Goal: Task Accomplishment & Management: Complete application form

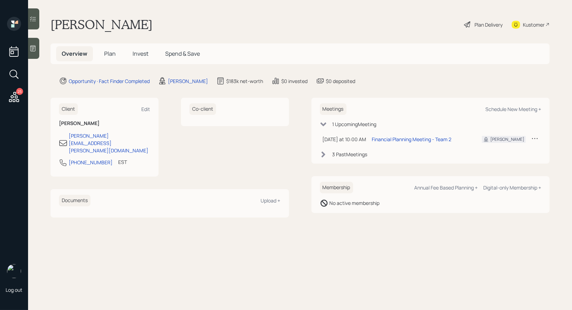
click at [36, 52] on div at bounding box center [33, 48] width 11 height 21
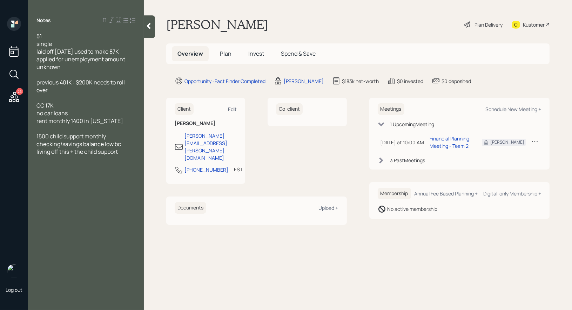
click at [225, 55] on span "Plan" at bounding box center [226, 54] width 12 height 8
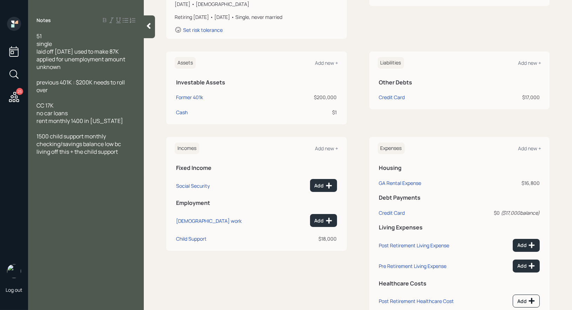
scroll to position [140, 0]
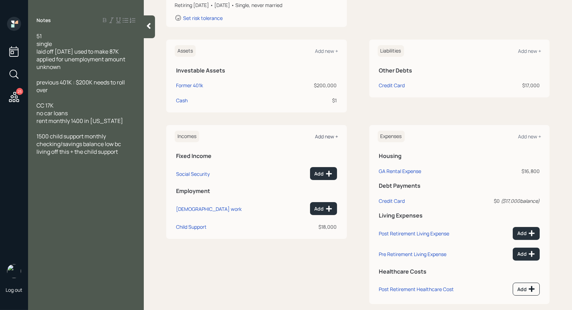
click at [328, 136] on div "Add new +" at bounding box center [326, 136] width 23 height 7
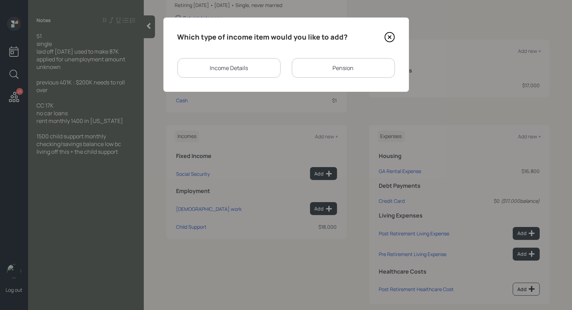
click at [243, 68] on div "Income Details" at bounding box center [229, 68] width 103 height 20
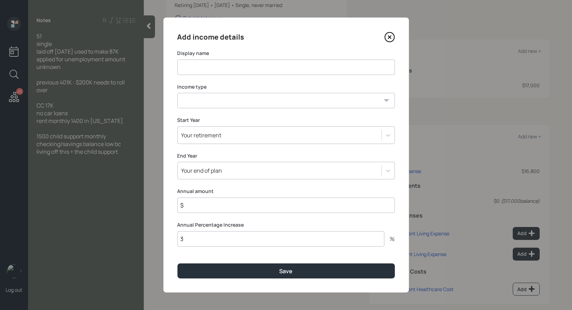
click at [233, 67] on input at bounding box center [286, 67] width 217 height 15
type input "2025 Income"
click at [234, 102] on select "[DEMOGRAPHIC_DATA] work [DEMOGRAPHIC_DATA] work Self employment Other" at bounding box center [286, 100] width 217 height 15
select select "other"
click at [178, 93] on select "[DEMOGRAPHIC_DATA] work [DEMOGRAPHIC_DATA] work Self employment Other" at bounding box center [286, 100] width 217 height 15
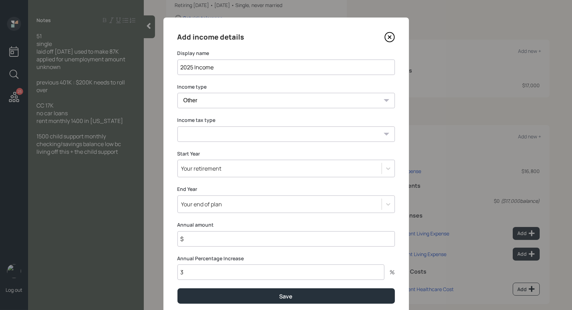
click at [231, 134] on select "Tax-free Earned Self Employment Alimony Royalties Pension / Annuity Interest Di…" at bounding box center [286, 134] width 217 height 15
click at [178, 127] on select "Tax-free Earned Self Employment Alimony Royalties Pension / Annuity Interest Di…" at bounding box center [286, 134] width 217 height 15
click at [231, 134] on select "Tax-free Earned Self Employment Alimony Royalties Pension / Annuity Interest Di…" at bounding box center [286, 134] width 217 height 15
select select "earned"
click at [178, 127] on select "Tax-free Earned Self Employment Alimony Royalties Pension / Annuity Interest Di…" at bounding box center [286, 134] width 217 height 15
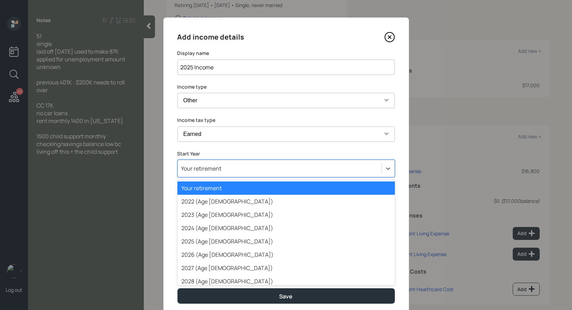
click at [223, 172] on div "Your retirement" at bounding box center [280, 169] width 204 height 12
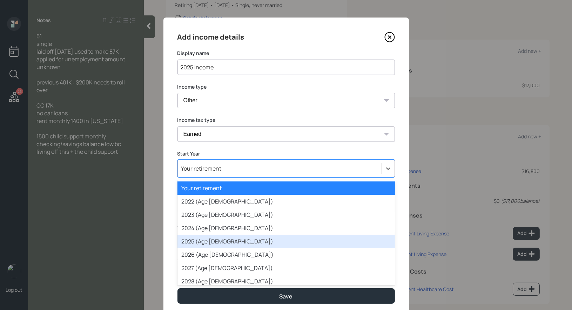
click at [207, 241] on div "2025 (Age [DEMOGRAPHIC_DATA])" at bounding box center [286, 241] width 217 height 13
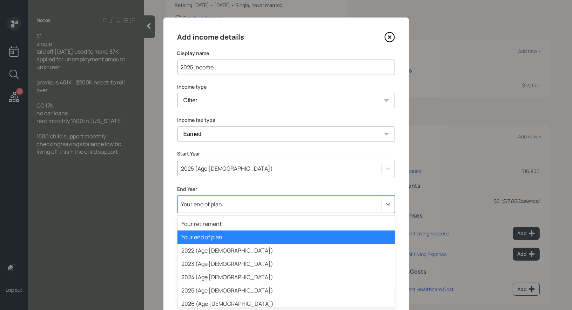
scroll to position [13, 0]
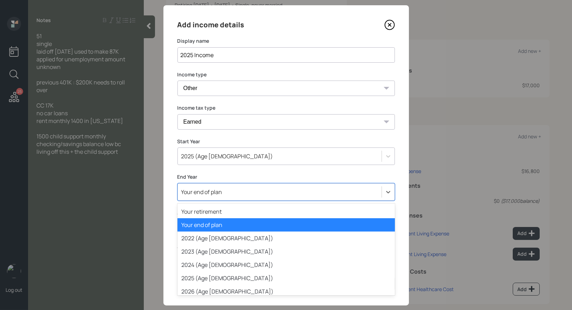
click at [218, 201] on div "option Your end of plan selected, 2 of 80. 80 results available. Use Up and Dow…" at bounding box center [286, 192] width 217 height 18
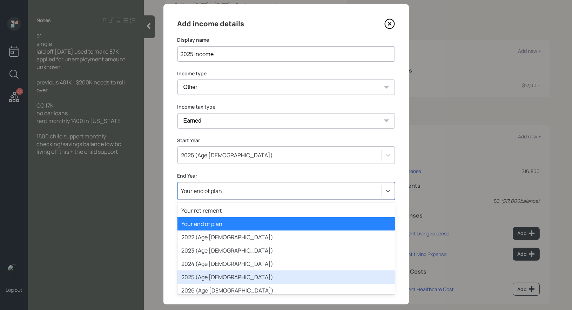
click at [203, 275] on div "2025 (Age [DEMOGRAPHIC_DATA])" at bounding box center [286, 277] width 217 height 13
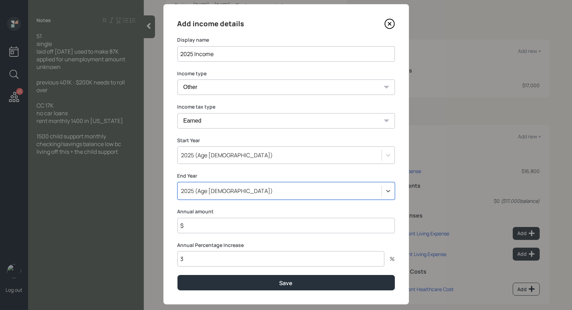
scroll to position [25, 0]
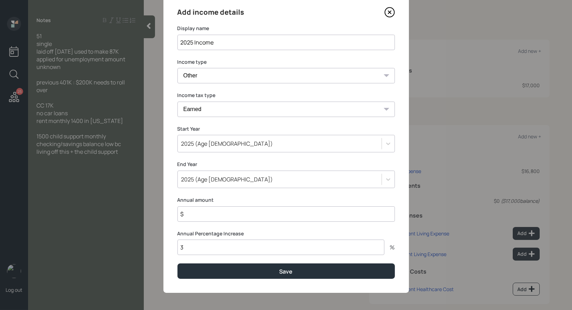
click at [207, 215] on input "$" at bounding box center [286, 214] width 217 height 15
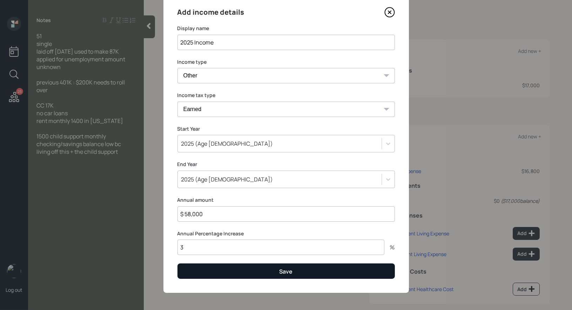
type input "$ 58,000"
click at [206, 273] on button "Save" at bounding box center [286, 271] width 217 height 15
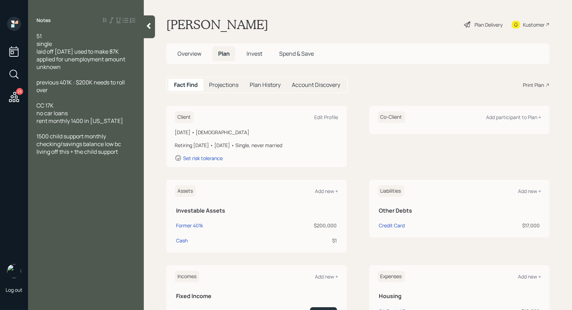
click at [487, 25] on div "Plan Delivery" at bounding box center [489, 24] width 28 height 7
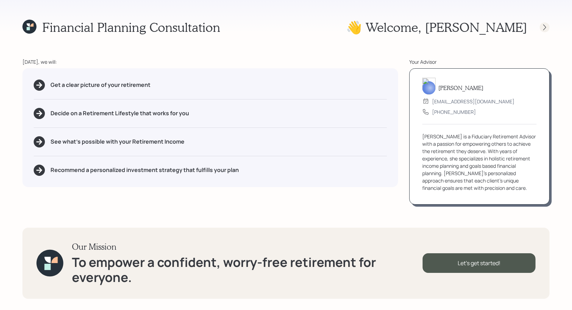
click at [545, 28] on icon at bounding box center [544, 27] width 7 height 7
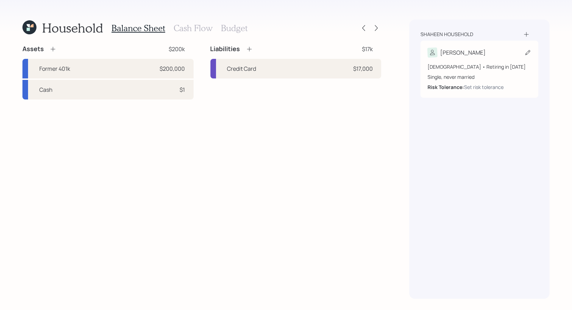
click at [528, 51] on icon at bounding box center [527, 52] width 7 height 7
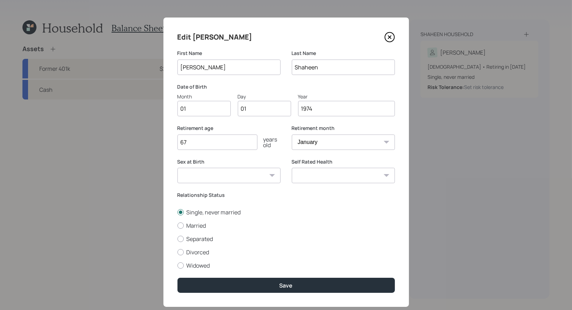
click at [206, 113] on input "01" at bounding box center [204, 108] width 53 height 15
type input "04"
type input "03"
click at [325, 176] on select "Excellent Very Good Good Fair Poor" at bounding box center [343, 175] width 103 height 15
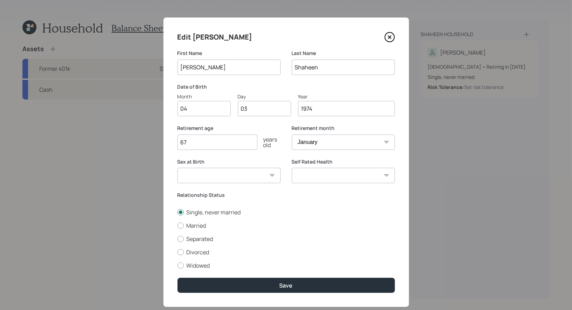
select select "good"
click at [292, 168] on select "Excellent Very Good Good Fair Poor" at bounding box center [343, 175] width 103 height 15
click at [261, 178] on select "[DEMOGRAPHIC_DATA] [DEMOGRAPHIC_DATA] Other / Prefer not to say" at bounding box center [229, 175] width 103 height 15
select select "[DEMOGRAPHIC_DATA]"
click at [178, 168] on select "[DEMOGRAPHIC_DATA] [DEMOGRAPHIC_DATA] Other / Prefer not to say" at bounding box center [229, 175] width 103 height 15
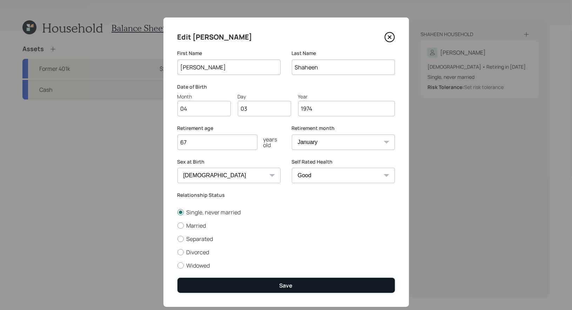
click at [259, 286] on button "Save" at bounding box center [286, 285] width 217 height 15
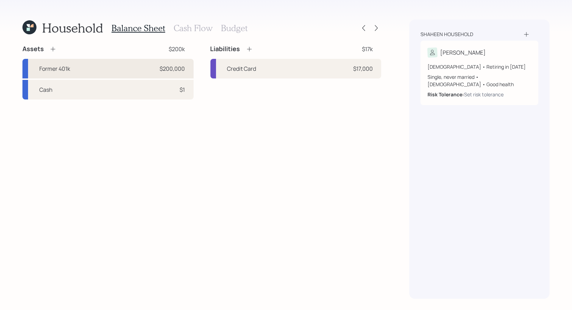
click at [146, 65] on div "Former 401k $200,000" at bounding box center [107, 69] width 171 height 20
select select "company_sponsored"
select select "balanced"
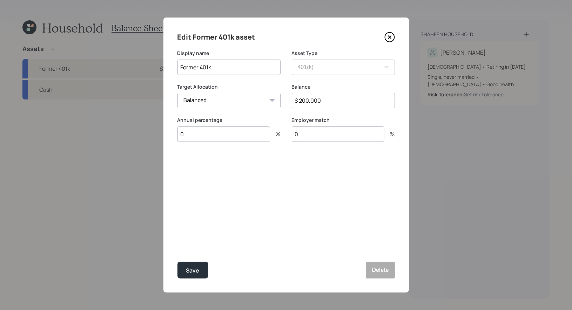
click at [308, 101] on input "$ 200,000" at bounding box center [343, 100] width 103 height 15
type input "$ 223,000"
click at [194, 268] on div "Save" at bounding box center [192, 270] width 13 height 9
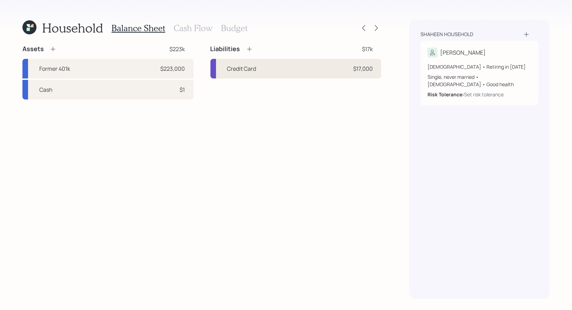
click at [310, 71] on div "Credit Card $17,000" at bounding box center [295, 69] width 171 height 20
select select "credit_card"
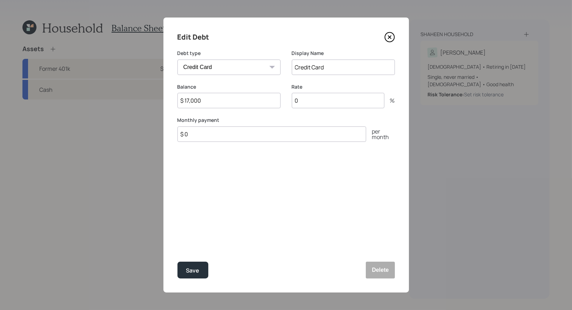
click at [222, 100] on input "$ 17,000" at bounding box center [229, 100] width 103 height 15
type input "$ 20,000"
click at [191, 269] on div "Save" at bounding box center [192, 270] width 13 height 9
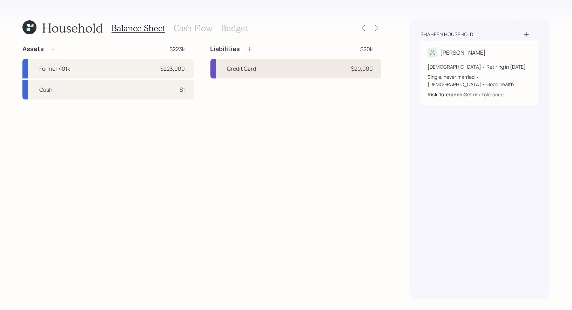
click at [296, 69] on div "Credit Card $20,000" at bounding box center [295, 69] width 171 height 20
select select "credit_card"
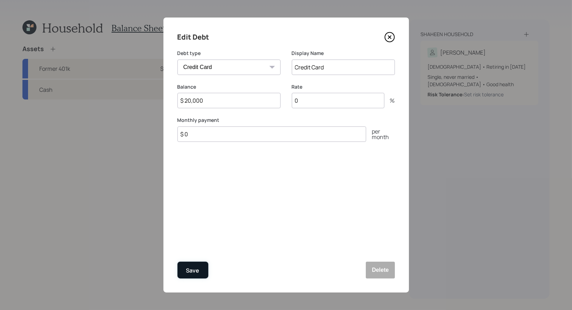
click at [192, 268] on div "Save" at bounding box center [192, 270] width 13 height 9
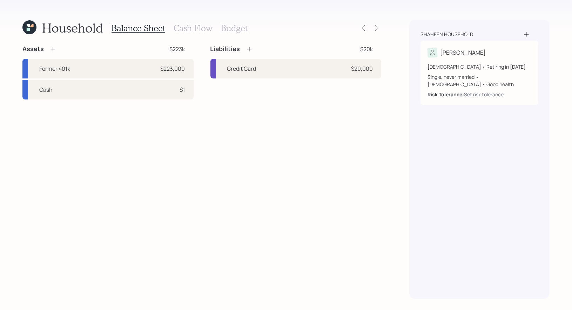
click at [181, 29] on h3 "Cash Flow" at bounding box center [193, 28] width 39 height 10
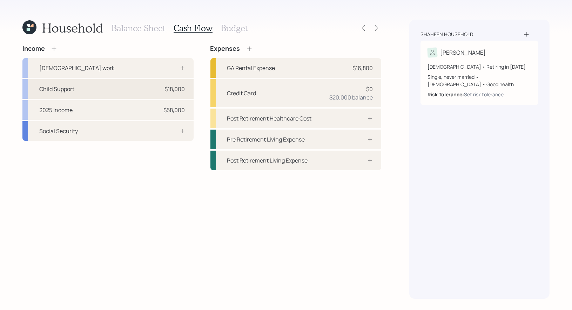
click at [120, 87] on div "Child Support $18,000" at bounding box center [107, 89] width 171 height 20
select select "other"
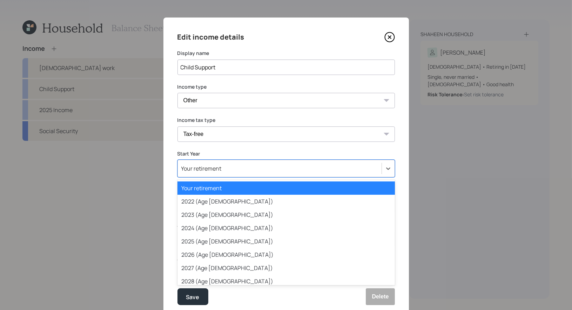
click at [234, 168] on div "Your retirement" at bounding box center [280, 169] width 204 height 12
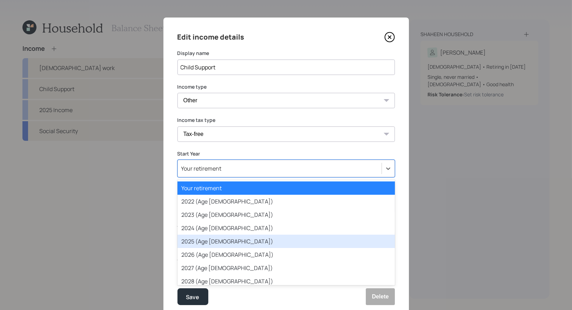
click at [227, 243] on div "2025 (Age [DEMOGRAPHIC_DATA])" at bounding box center [286, 241] width 217 height 13
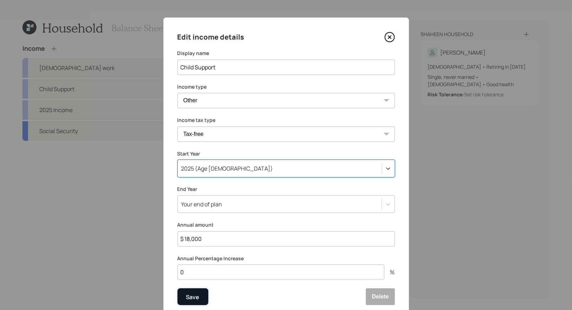
click at [193, 296] on div "Save" at bounding box center [192, 297] width 13 height 9
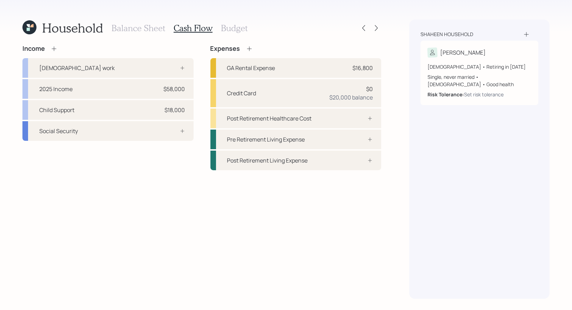
click at [55, 46] on icon at bounding box center [54, 48] width 7 height 7
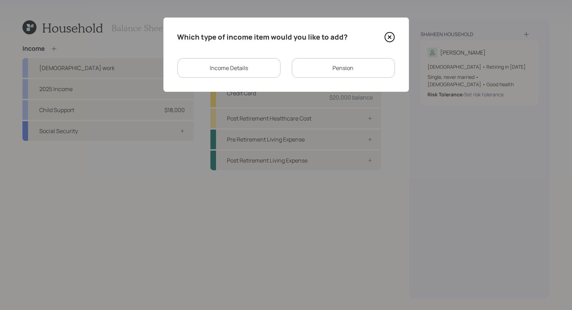
click at [248, 71] on div "Income Details" at bounding box center [229, 68] width 103 height 20
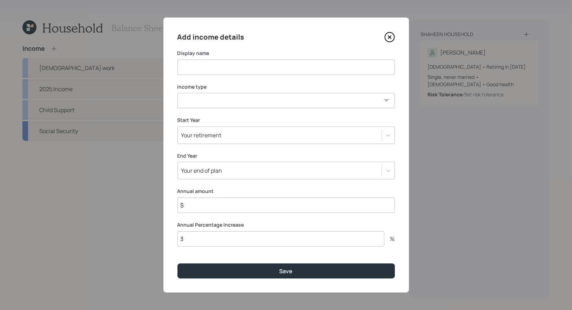
click at [249, 66] on input at bounding box center [286, 67] width 217 height 15
type input "2026 Income"
click at [260, 104] on select "[DEMOGRAPHIC_DATA] work [DEMOGRAPHIC_DATA] work Self employment Other" at bounding box center [286, 100] width 217 height 15
select select "salary"
click at [178, 93] on select "[DEMOGRAPHIC_DATA] work [DEMOGRAPHIC_DATA] work Self employment Other" at bounding box center [286, 100] width 217 height 15
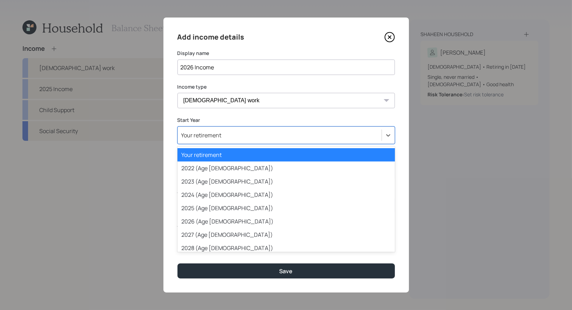
click at [233, 137] on div "Your retirement" at bounding box center [280, 135] width 204 height 12
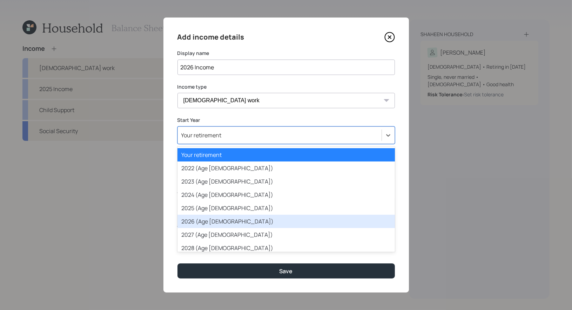
click at [231, 217] on div "2026 (Age [DEMOGRAPHIC_DATA])" at bounding box center [286, 221] width 217 height 13
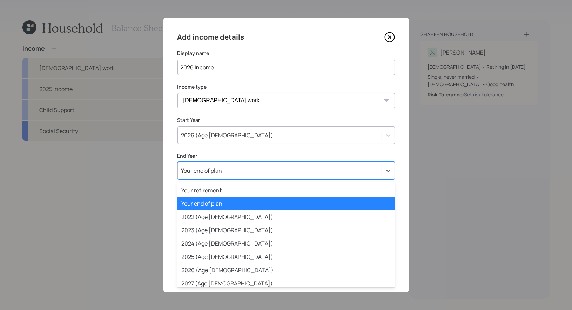
click at [230, 175] on div "Your end of plan" at bounding box center [280, 171] width 204 height 12
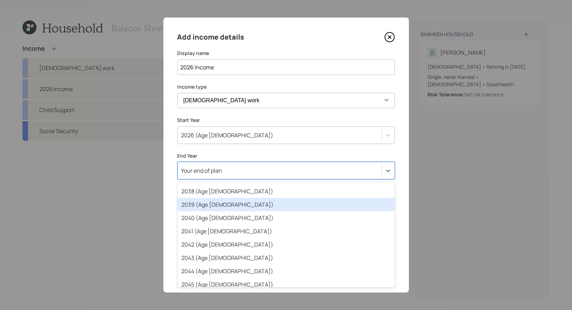
scroll to position [241, 0]
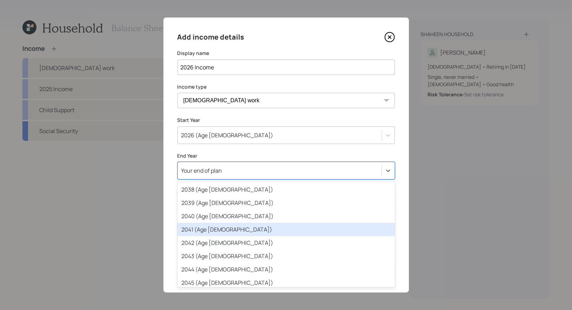
click at [227, 229] on div "2041 (Age [DEMOGRAPHIC_DATA])" at bounding box center [286, 229] width 217 height 13
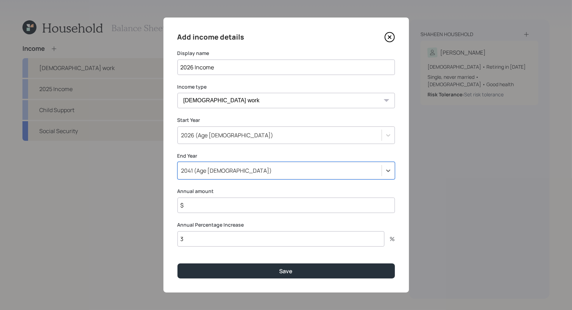
click at [196, 205] on input "$" at bounding box center [286, 205] width 217 height 15
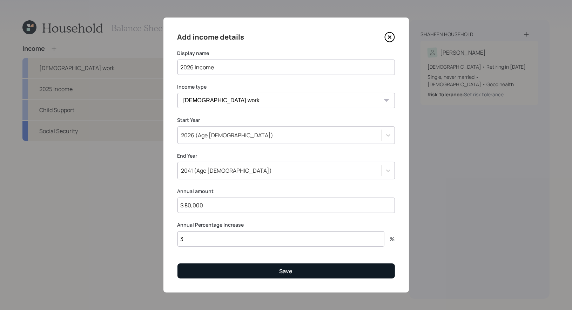
type input "$ 80,000"
click at [220, 273] on button "Save" at bounding box center [286, 271] width 217 height 15
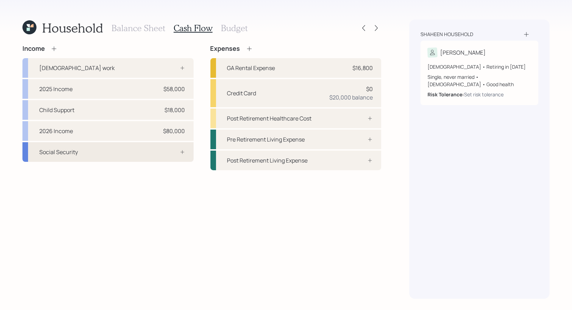
click at [130, 154] on div "Social Security" at bounding box center [107, 152] width 171 height 20
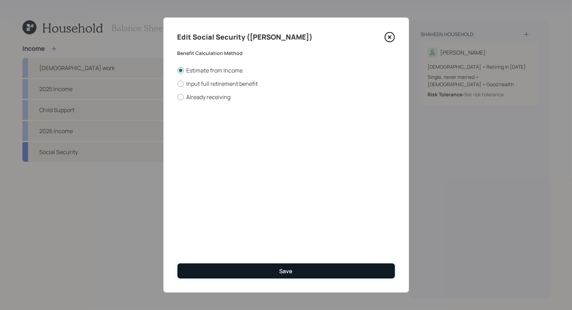
click at [234, 270] on button "Save" at bounding box center [286, 271] width 217 height 15
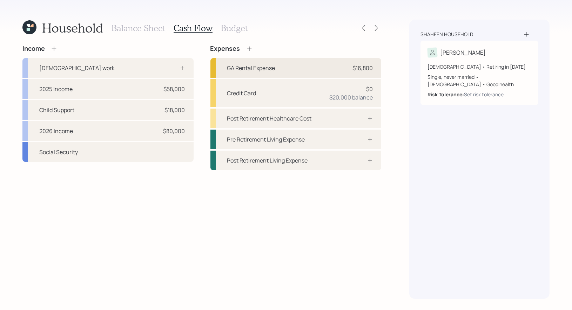
click at [303, 67] on div "GA Rental Expense $16,800" at bounding box center [295, 68] width 171 height 20
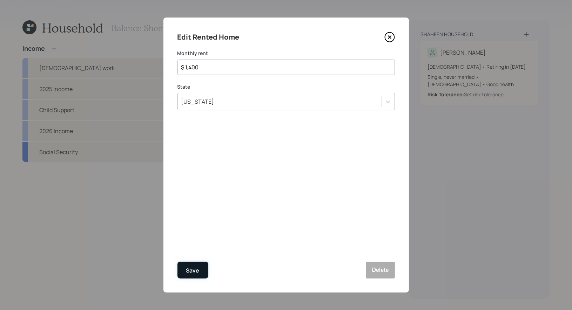
click at [190, 274] on div "Save" at bounding box center [192, 270] width 13 height 9
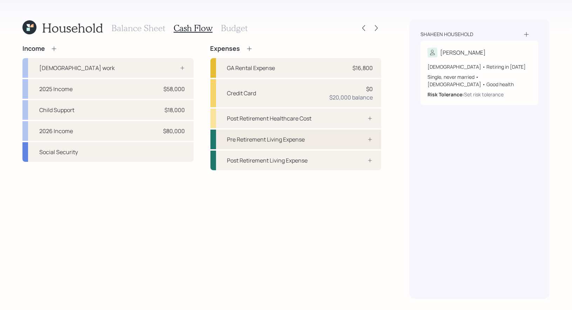
click at [334, 138] on div "Pre Retirement Living Expense" at bounding box center [295, 140] width 171 height 20
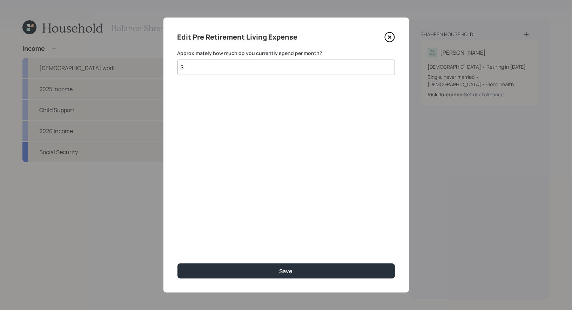
click at [283, 67] on input "$" at bounding box center [286, 67] width 217 height 15
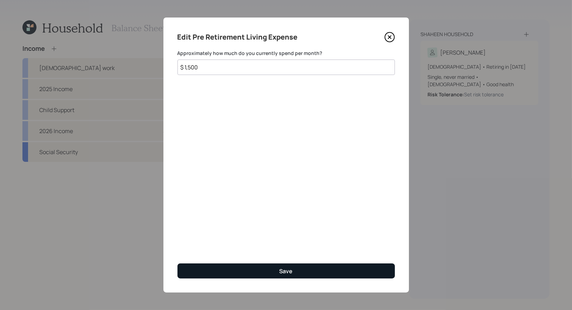
type input "$ 1,500"
click at [240, 271] on button "Save" at bounding box center [286, 271] width 217 height 15
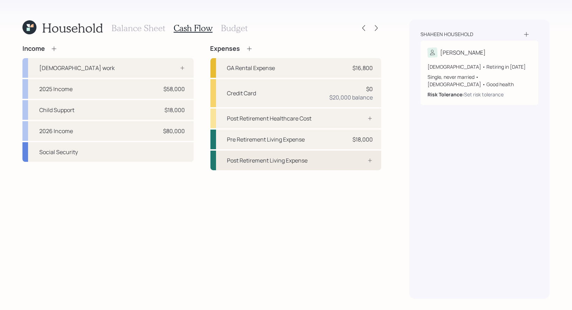
click at [267, 156] on div "Post Retirement Living Expense" at bounding box center [267, 160] width 81 height 8
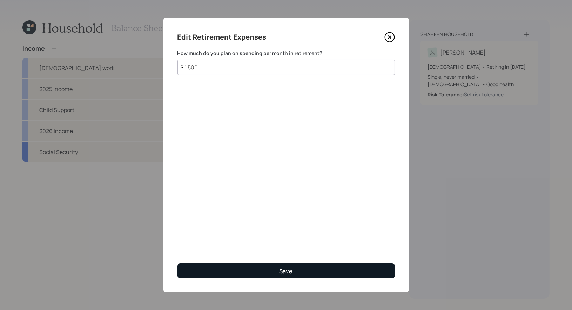
type input "$ 1,500"
click at [237, 272] on button "Save" at bounding box center [286, 271] width 217 height 15
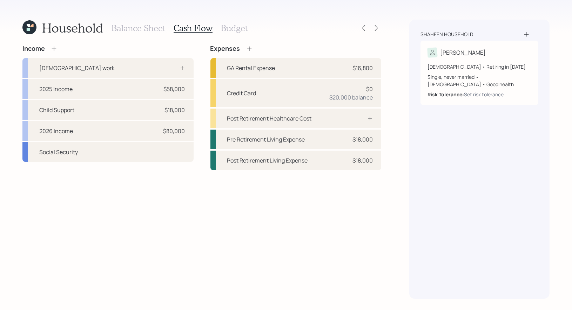
click at [249, 49] on icon at bounding box center [249, 48] width 7 height 7
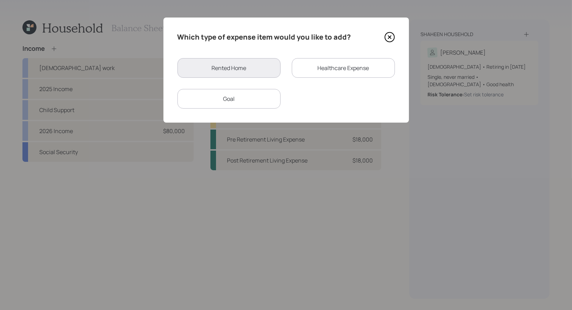
click at [240, 93] on div "Goal" at bounding box center [229, 99] width 103 height 20
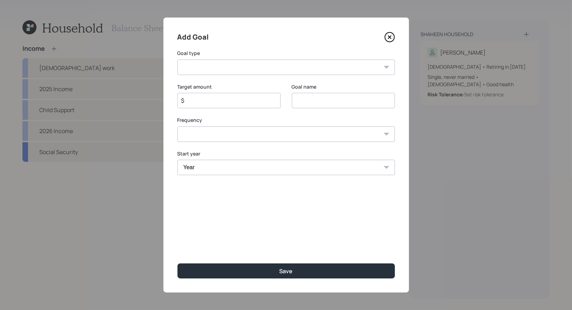
click at [236, 103] on input "$" at bounding box center [226, 100] width 91 height 8
type input "$ 3,500"
click at [280, 66] on select "Create an emergency fund Donate to charity Purchase a home Make a purchase Supp…" at bounding box center [286, 67] width 217 height 15
select select "other"
click at [178, 60] on select "Create an emergency fund Donate to charity Purchase a home Make a purchase Supp…" at bounding box center [286, 67] width 217 height 15
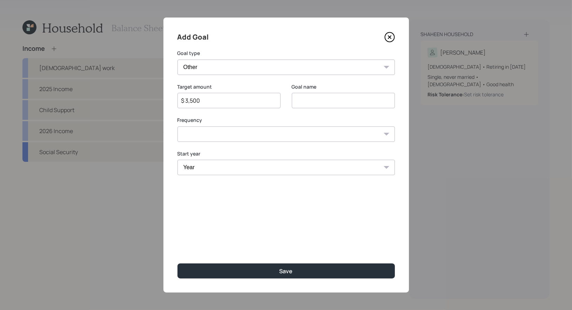
type input "Other"
click at [228, 171] on select "Year [DATE] 2026 2027 2028 2029 2030 2031 2032 2033 2034 2035 2036 2037 2038 20…" at bounding box center [286, 167] width 217 height 15
select select "2025"
click at [178, 160] on select "Year [DATE] 2026 2027 2028 2029 2030 2031 2032 2033 2034 2035 2036 2037 2038 20…" at bounding box center [286, 167] width 217 height 15
click at [217, 136] on select "One time Every 1 year Every 2 years Every 3 years Every 4 years Every 5 years E…" at bounding box center [286, 134] width 217 height 15
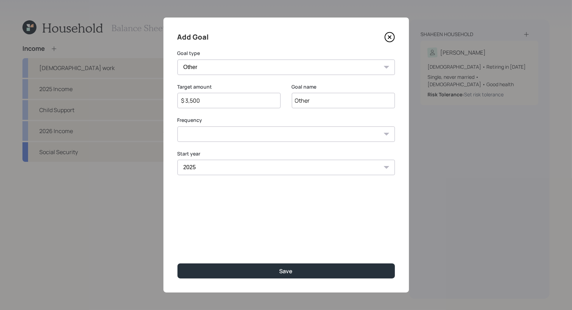
select select "1"
click at [178, 127] on select "One time Every 1 year Every 2 years Every 3 years Every 4 years Every 5 years E…" at bounding box center [286, 134] width 217 height 15
click at [216, 102] on input "$ 3,500" at bounding box center [226, 100] width 91 height 8
type input "$ 42,000"
click at [322, 170] on select "Year [DATE] 2026 2027 2028 2029 2030 2031 2032 2033 2034 2035 2036 2037 2038 20…" at bounding box center [343, 167] width 103 height 15
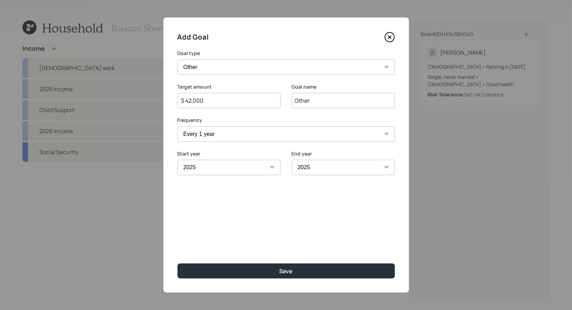
click at [292, 160] on select "Year [DATE] 2026 2027 2028 2029 2030 2031 2032 2033 2034 2035 2036 2037 2038 20…" at bounding box center [343, 167] width 103 height 15
click at [317, 166] on select "2025 2026 2027 2028 2029 2030 2031 2032 2033 2034 2035 2036 2037 2038 2039 2040…" at bounding box center [343, 167] width 103 height 15
select select "2026"
click at [292, 160] on select "2025 2026 2027 2028 2029 2030 2031 2032 2033 2034 2035 2036 2037 2038 2039 2040…" at bounding box center [343, 167] width 103 height 15
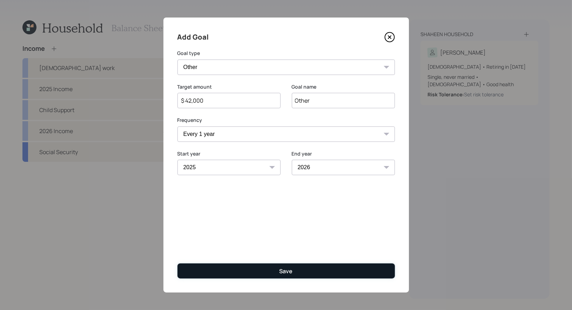
click at [258, 273] on button "Save" at bounding box center [286, 271] width 217 height 15
type input "$"
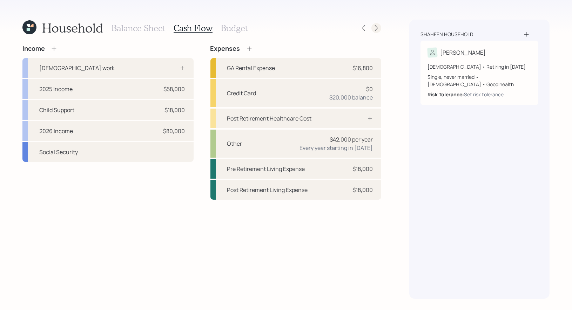
click at [377, 28] on icon at bounding box center [376, 28] width 7 height 7
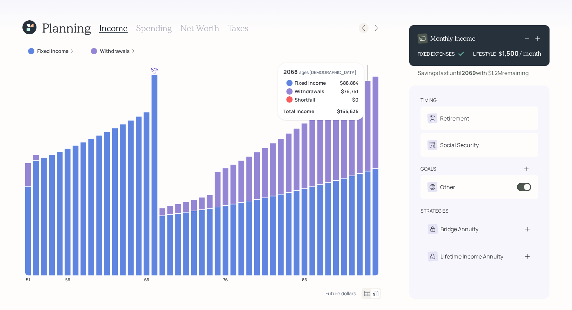
click at [362, 31] on icon at bounding box center [363, 28] width 7 height 7
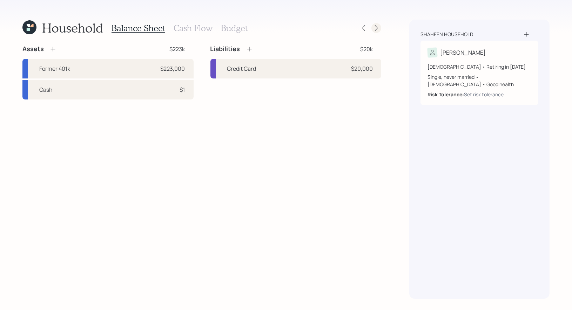
click at [374, 28] on icon at bounding box center [376, 28] width 7 height 7
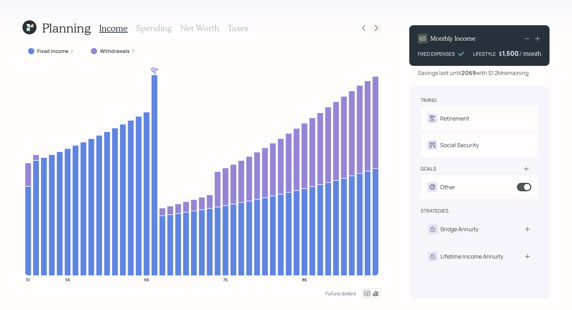
click at [377, 28] on icon at bounding box center [376, 28] width 3 height 6
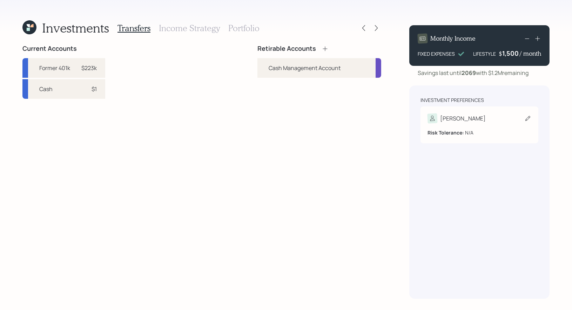
click at [527, 119] on icon at bounding box center [527, 118] width 7 height 7
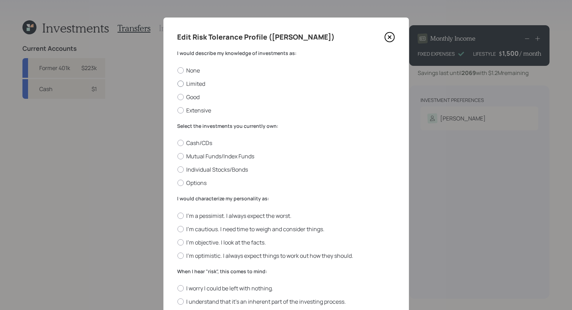
click at [184, 82] on label "Limited" at bounding box center [286, 84] width 217 height 8
click at [178, 83] on input "Limited" at bounding box center [177, 83] width 0 height 0
radio input "true"
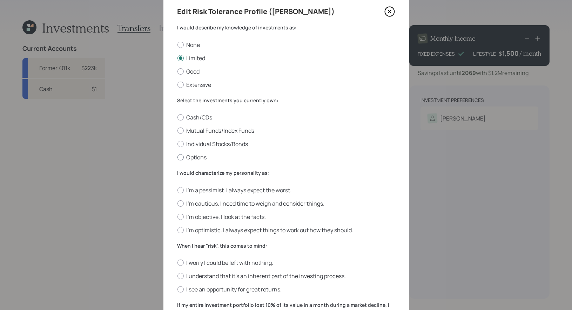
scroll to position [28, 0]
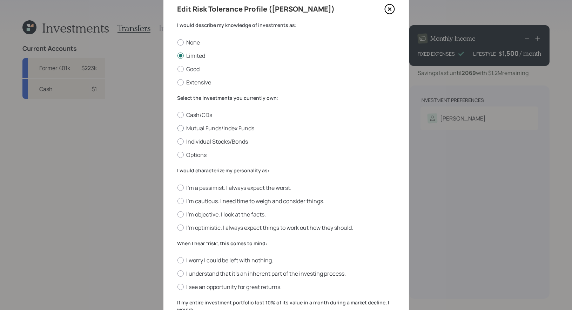
click at [252, 128] on label "Mutual Funds/Index Funds" at bounding box center [286, 129] width 217 height 8
click at [178, 128] on input "Mutual Funds/Index Funds" at bounding box center [177, 128] width 0 height 0
radio input "true"
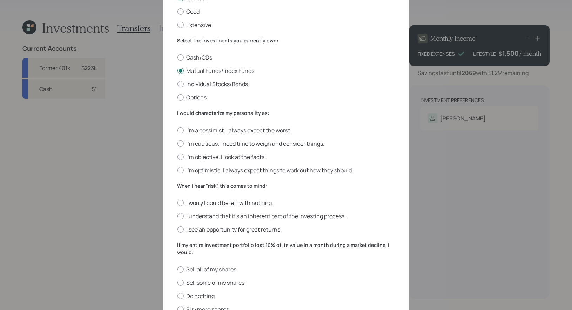
scroll to position [87, 0]
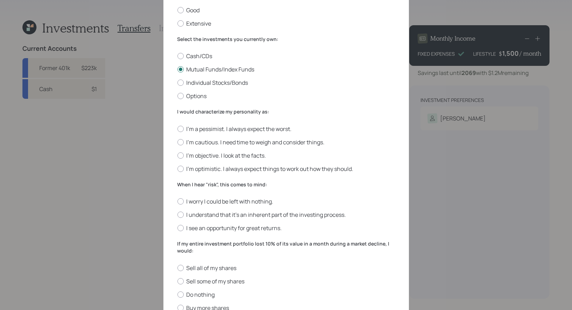
click at [181, 121] on div "I would characterize my personality as: I'm a pessimist. I always expect the wo…" at bounding box center [286, 140] width 217 height 65
click at [279, 169] on label "I'm optimistic. I always expect things to work out how they should." at bounding box center [286, 169] width 217 height 8
click at [178, 169] on input "I'm optimistic. I always expect things to work out how they should." at bounding box center [177, 169] width 0 height 0
radio input "true"
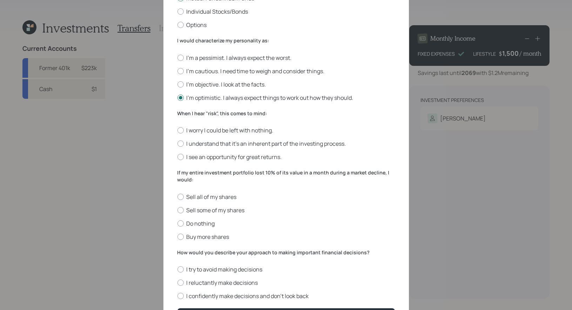
scroll to position [160, 0]
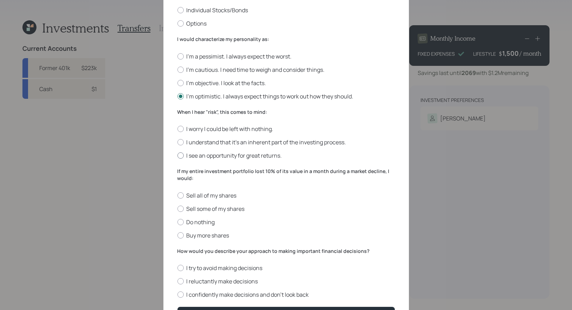
click at [259, 156] on label "I see an opportunity for great returns." at bounding box center [286, 156] width 217 height 8
click at [178, 156] on input "I see an opportunity for great returns." at bounding box center [177, 156] width 0 height 0
radio input "true"
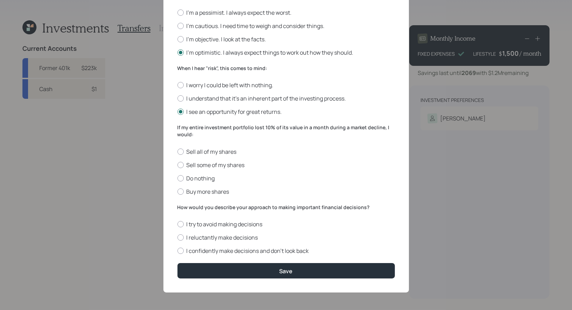
scroll to position [205, 0]
click at [211, 150] on label "Sell all of my shares" at bounding box center [286, 152] width 217 height 8
click at [178, 152] on input "Sell all of my shares" at bounding box center [177, 152] width 0 height 0
radio input "true"
click at [228, 163] on label "Sell some of my shares" at bounding box center [286, 165] width 217 height 8
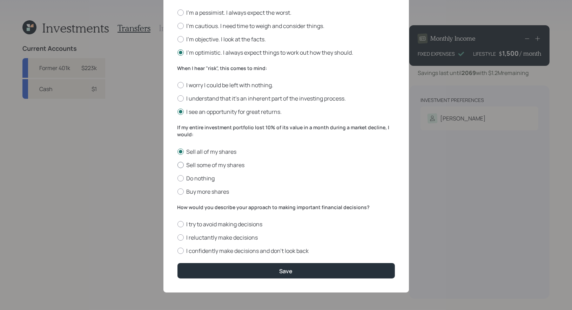
click at [178, 165] on input "Sell some of my shares" at bounding box center [177, 165] width 0 height 0
radio input "true"
click at [283, 253] on label "I confidently make decisions and don’t look back" at bounding box center [286, 251] width 217 height 8
click at [178, 252] on input "I confidently make decisions and don’t look back" at bounding box center [177, 251] width 0 height 0
radio input "true"
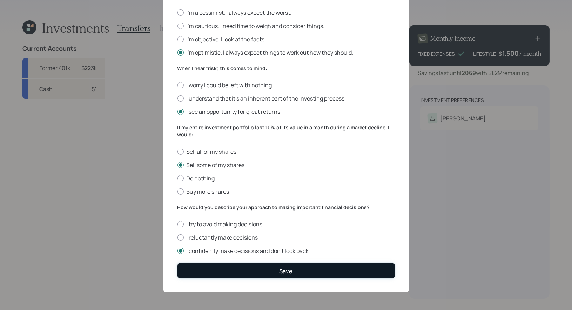
click at [279, 272] on button "Save" at bounding box center [286, 270] width 217 height 15
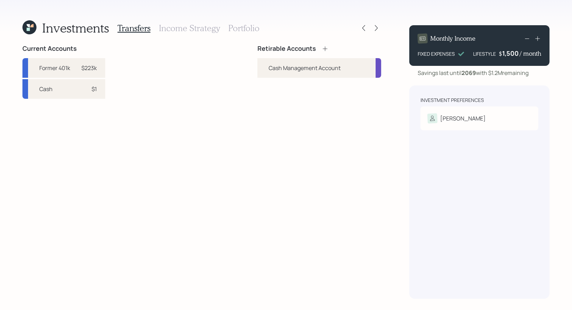
click at [325, 47] on icon at bounding box center [325, 48] width 5 height 5
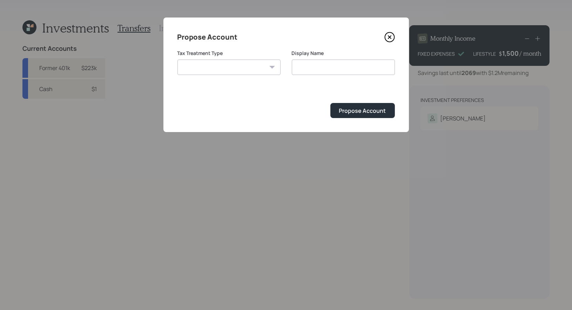
click at [255, 68] on select "[PERSON_NAME] Taxable Traditional" at bounding box center [229, 67] width 103 height 15
select select "traditional"
click at [178, 60] on select "[PERSON_NAME] Taxable Traditional" at bounding box center [229, 67] width 103 height 15
click at [333, 69] on input "Traditional" at bounding box center [343, 67] width 103 height 15
drag, startPoint x: 322, startPoint y: 68, endPoint x: 268, endPoint y: 68, distance: 54.0
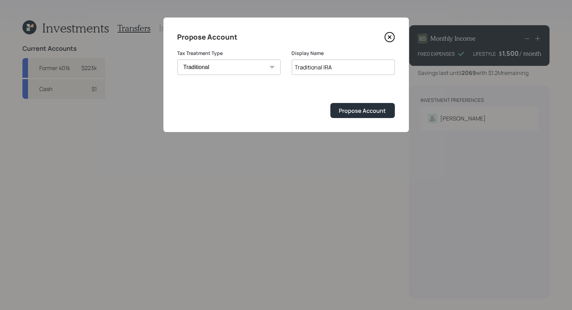
click at [268, 68] on div "Tax Treatment Type [PERSON_NAME] Taxable Traditional Display Name Traditional I…" at bounding box center [286, 67] width 217 height 34
type input "Rollover IRA"
click at [358, 111] on div "Propose Account" at bounding box center [362, 111] width 47 height 8
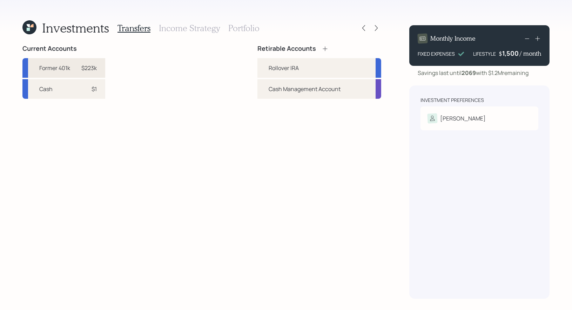
click at [72, 69] on div "Former 401k $223k" at bounding box center [63, 68] width 83 height 20
click at [273, 65] on div "Rollover IRA" at bounding box center [284, 68] width 30 height 8
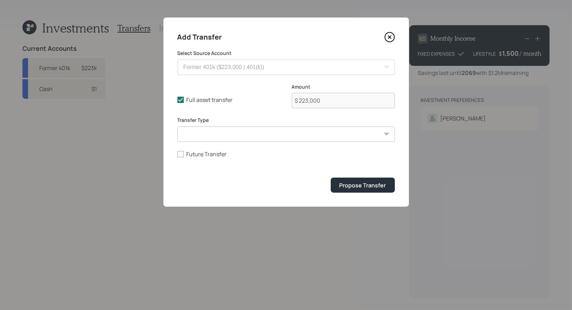
click at [203, 127] on select "ACAT Transfer Non ACAT Transfer Capitalize Rollover Rollover Deposit" at bounding box center [286, 134] width 217 height 15
select select "acat_transfer"
click at [178, 127] on select "ACAT Transfer Non ACAT Transfer Capitalize Rollover Rollover Deposit" at bounding box center [286, 134] width 217 height 15
click at [369, 189] on div "Propose Transfer" at bounding box center [363, 186] width 47 height 8
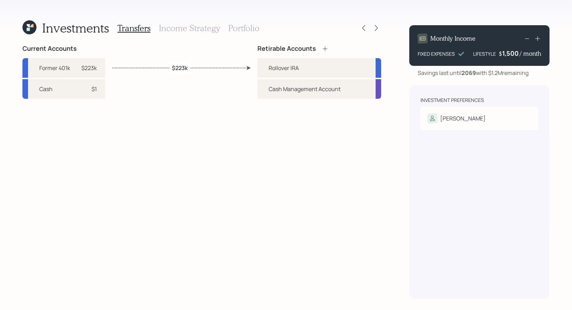
click at [187, 28] on h3 "Income Strategy" at bounding box center [189, 28] width 61 height 10
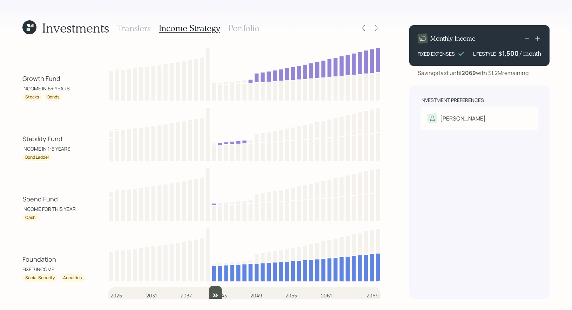
drag, startPoint x: 115, startPoint y: 290, endPoint x: 214, endPoint y: 279, distance: 98.9
click at [214, 286] on input "slider" at bounding box center [244, 295] width 273 height 19
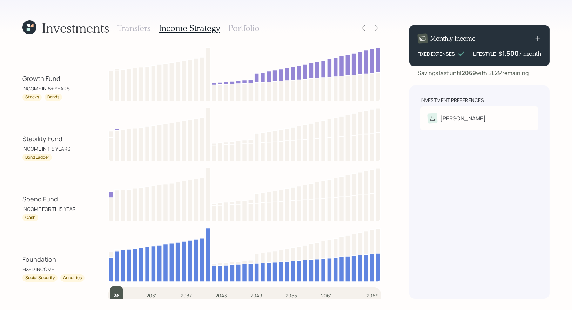
drag, startPoint x: 212, startPoint y: 292, endPoint x: 108, endPoint y: 295, distance: 103.9
type input "2025"
click at [108, 295] on input "slider" at bounding box center [244, 295] width 273 height 19
click at [235, 28] on h3 "Portfolio" at bounding box center [243, 28] width 31 height 10
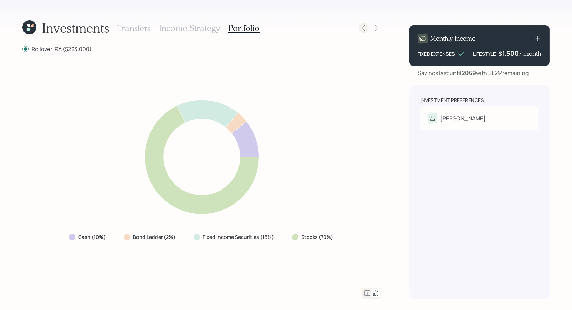
click at [362, 29] on icon at bounding box center [363, 28] width 7 height 7
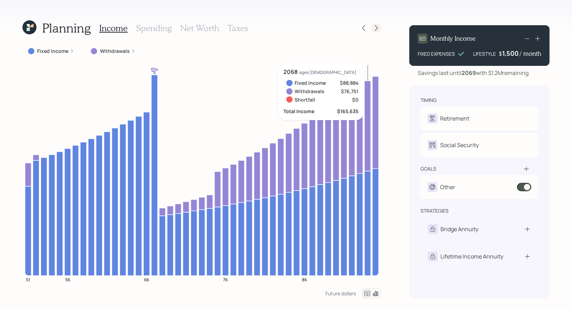
click at [375, 30] on icon at bounding box center [376, 28] width 7 height 7
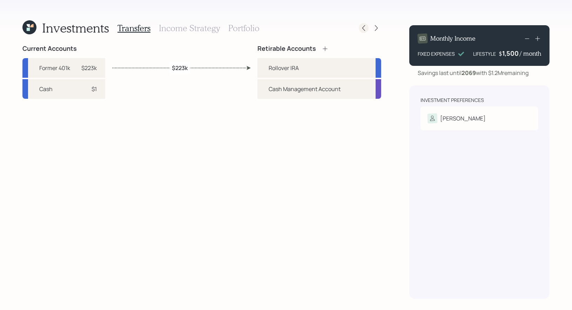
click at [367, 29] on icon at bounding box center [363, 28] width 7 height 7
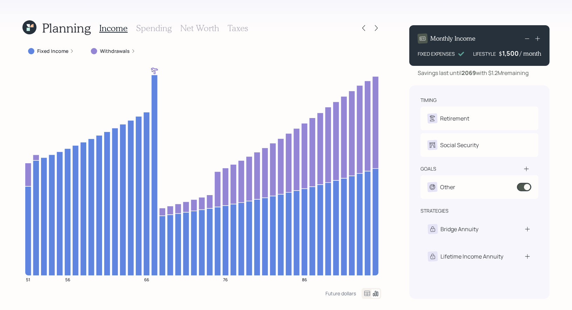
click at [236, 27] on h3 "Taxes" at bounding box center [238, 28] width 20 height 10
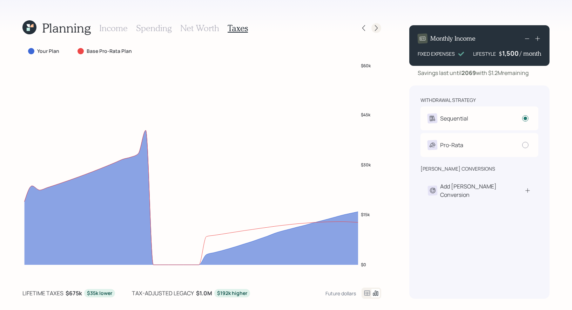
click at [376, 29] on icon at bounding box center [376, 28] width 7 height 7
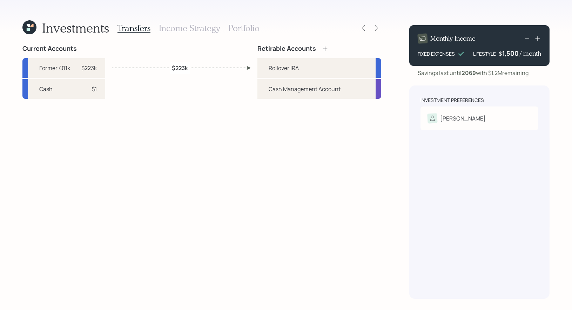
click at [376, 29] on icon at bounding box center [376, 28] width 7 height 7
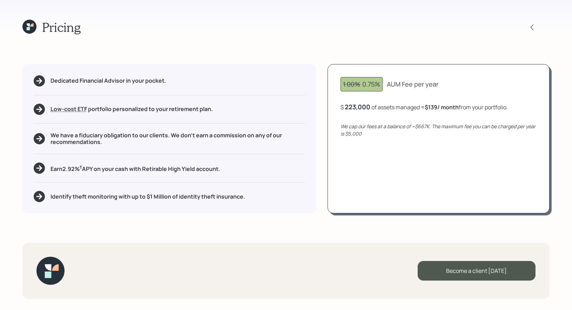
click at [34, 28] on icon at bounding box center [29, 27] width 14 height 14
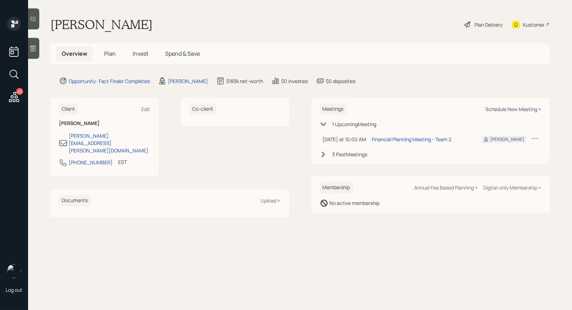
click at [500, 108] on div "Schedule New Meeting +" at bounding box center [513, 109] width 56 height 7
select select "8b79112e-3cfb-44f9-89e7-15267fe946c1"
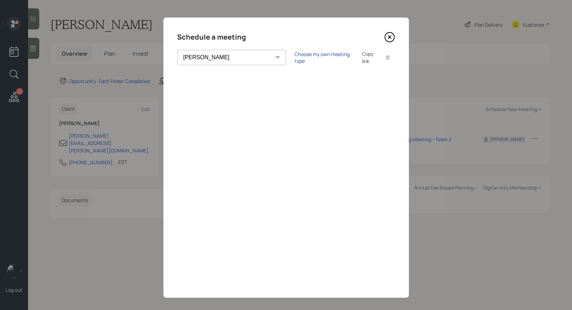
click at [295, 58] on div "Choose my own meeting type" at bounding box center [324, 57] width 59 height 13
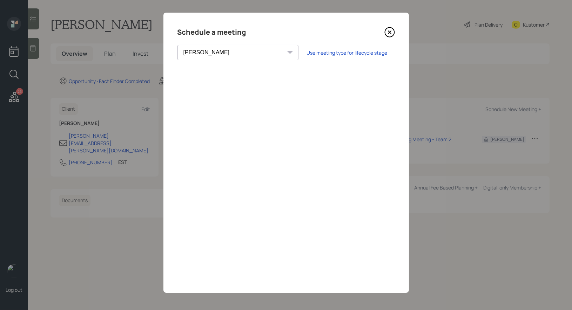
click at [391, 33] on icon at bounding box center [389, 32] width 11 height 11
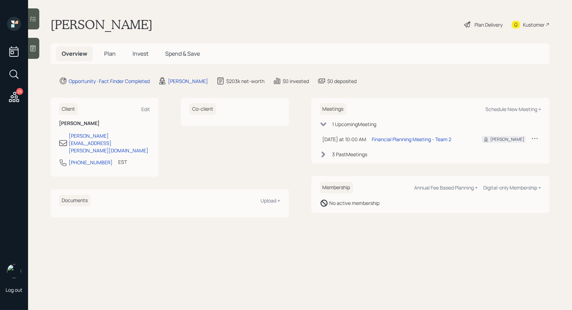
click at [108, 56] on span "Plan" at bounding box center [110, 54] width 12 height 8
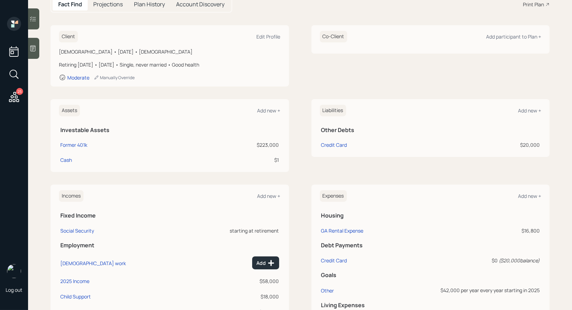
scroll to position [170, 0]
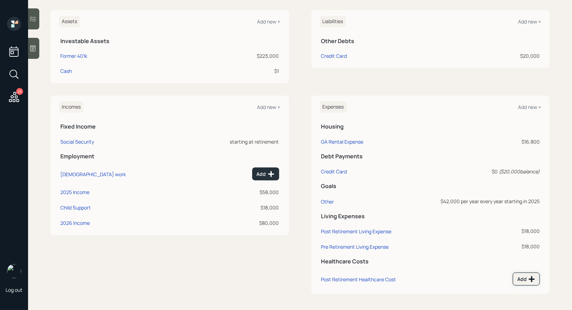
click at [528, 284] on button "Add" at bounding box center [526, 279] width 27 height 13
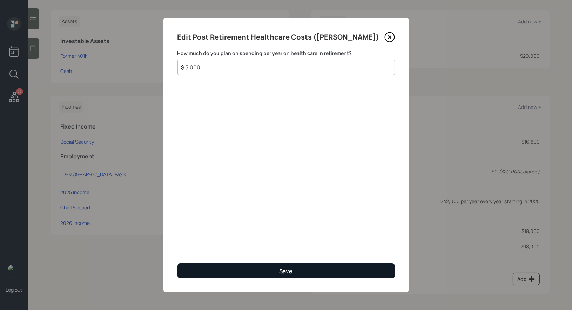
type input "$ 5,000"
click at [247, 266] on button "Save" at bounding box center [286, 271] width 217 height 15
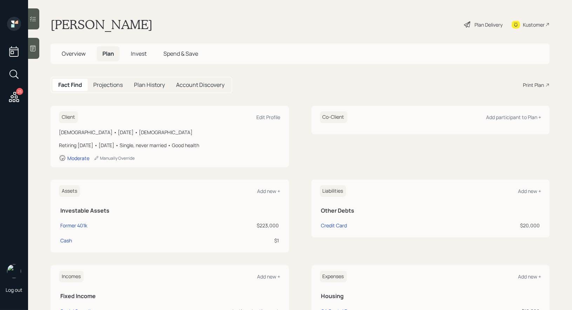
click at [539, 83] on div "Print Plan" at bounding box center [533, 84] width 21 height 7
